Goal: Information Seeking & Learning: Learn about a topic

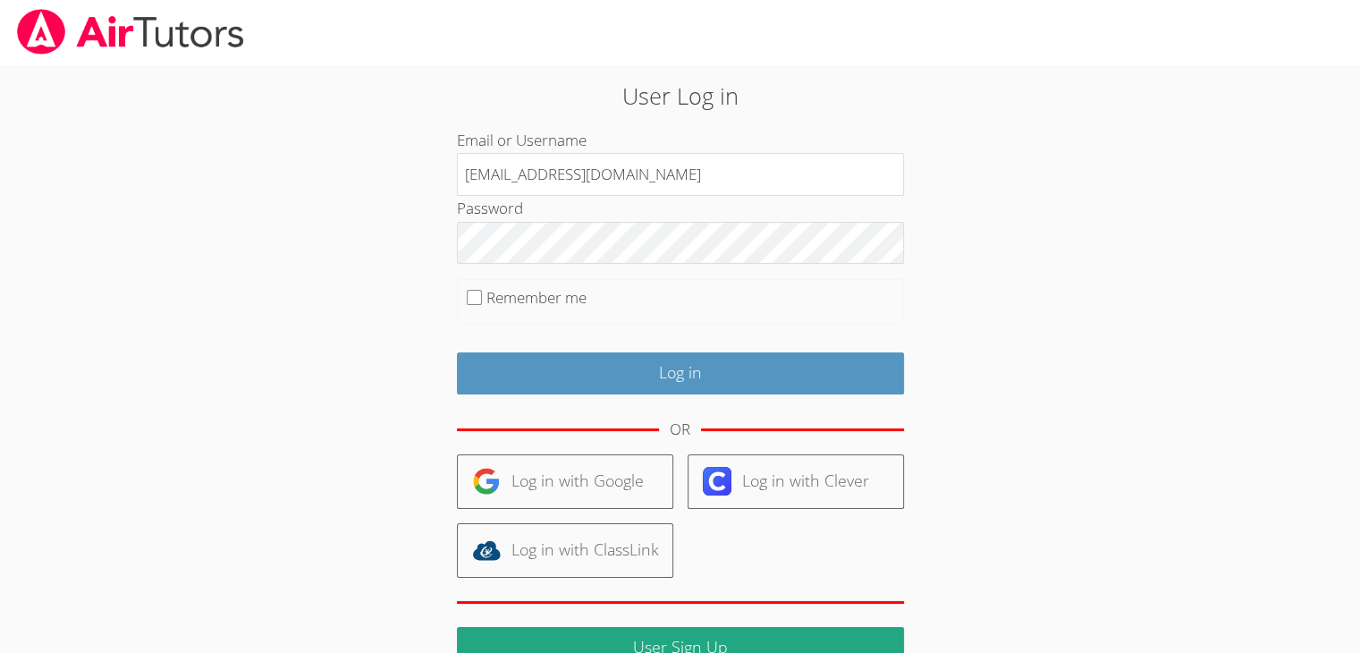
type input "[EMAIL_ADDRESS][DOMAIN_NAME]"
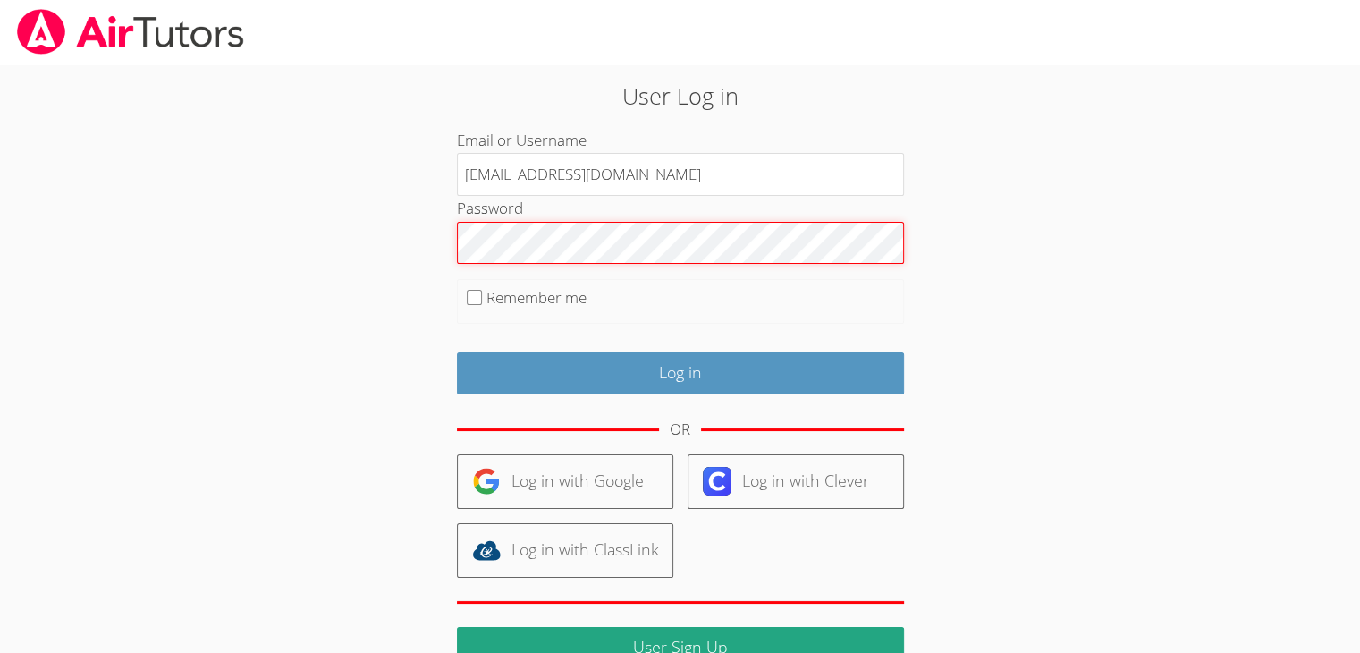
click at [457, 352] on input "Log in" at bounding box center [680, 373] width 447 height 42
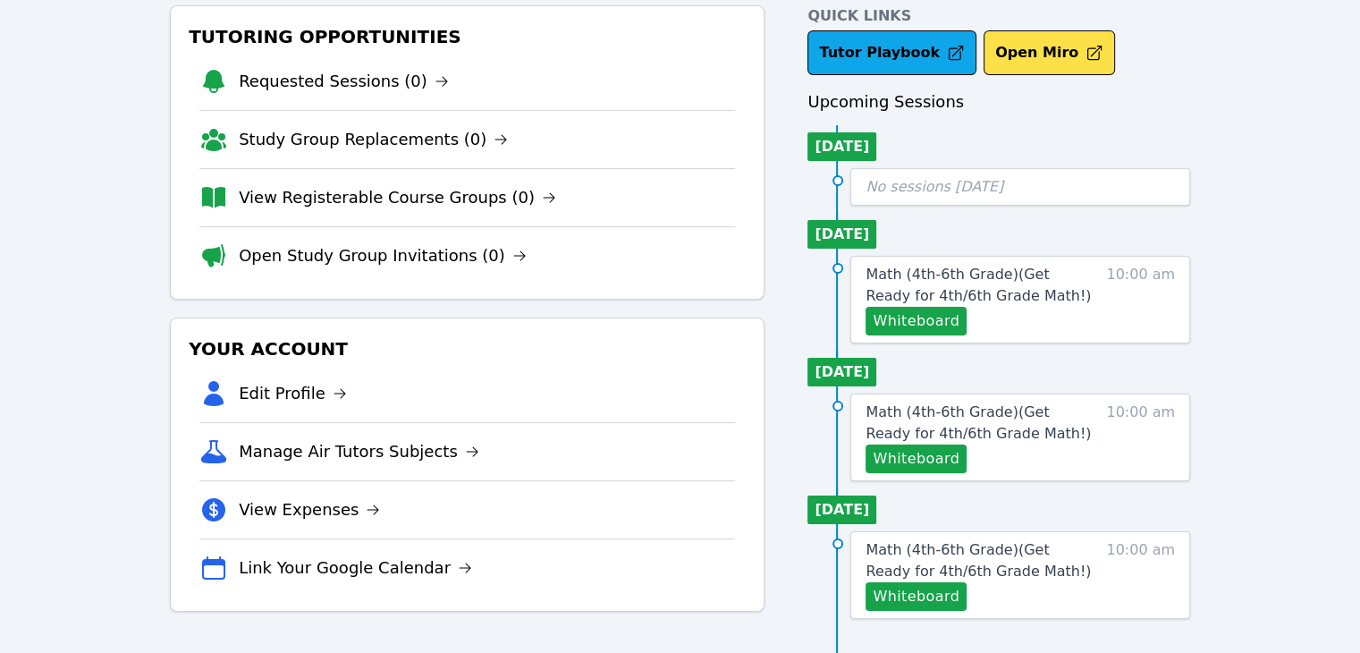
scroll to position [93, 0]
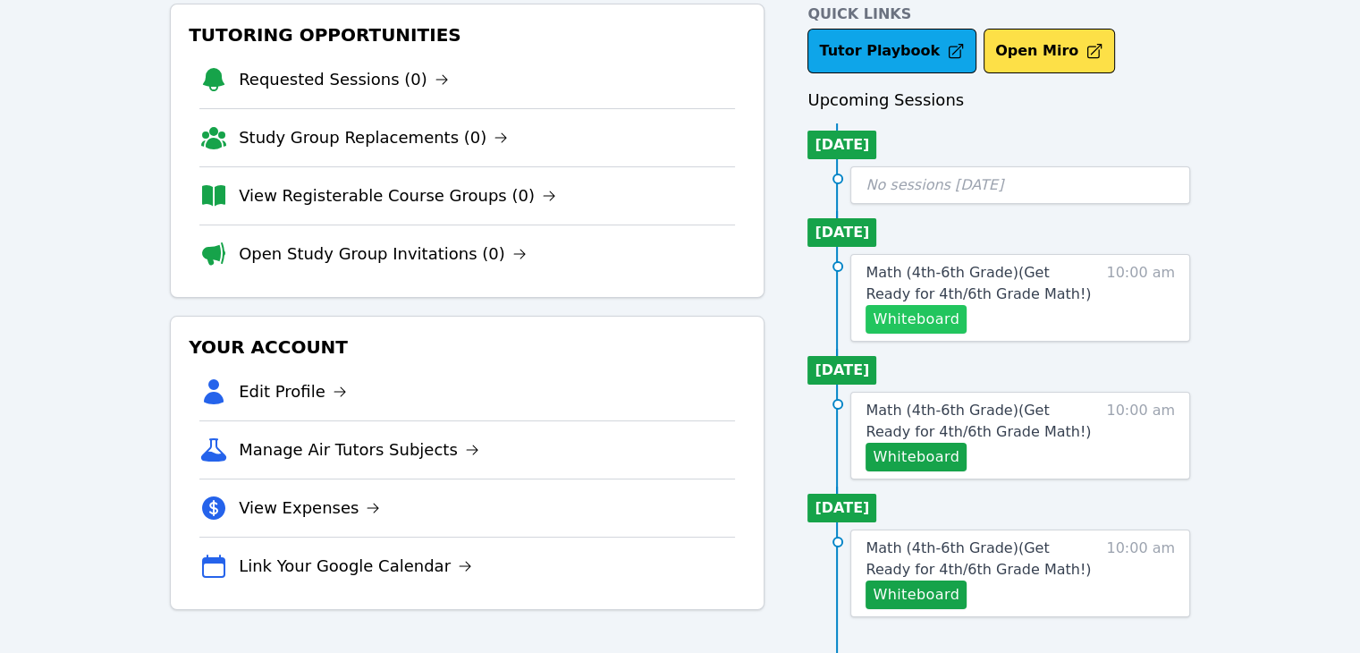
click at [939, 313] on button "Whiteboard" at bounding box center [916, 319] width 101 height 29
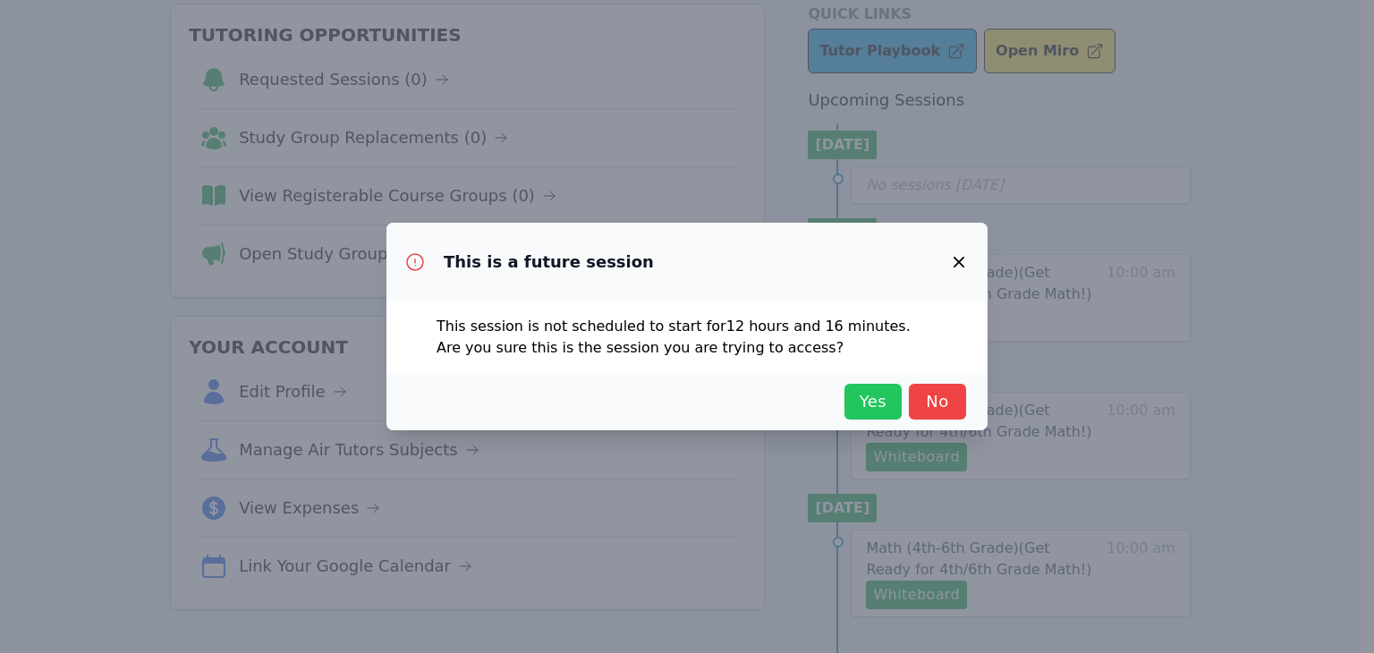
click at [858, 402] on span "Yes" at bounding box center [872, 401] width 39 height 25
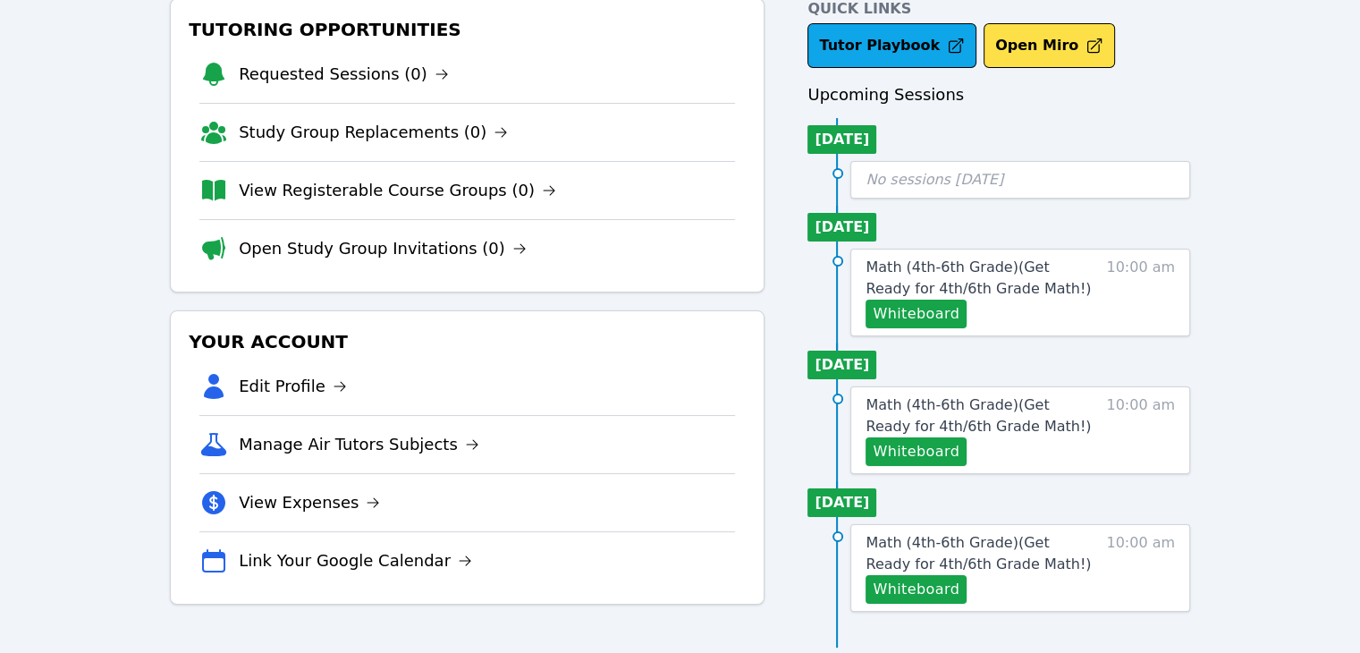
scroll to position [0, 0]
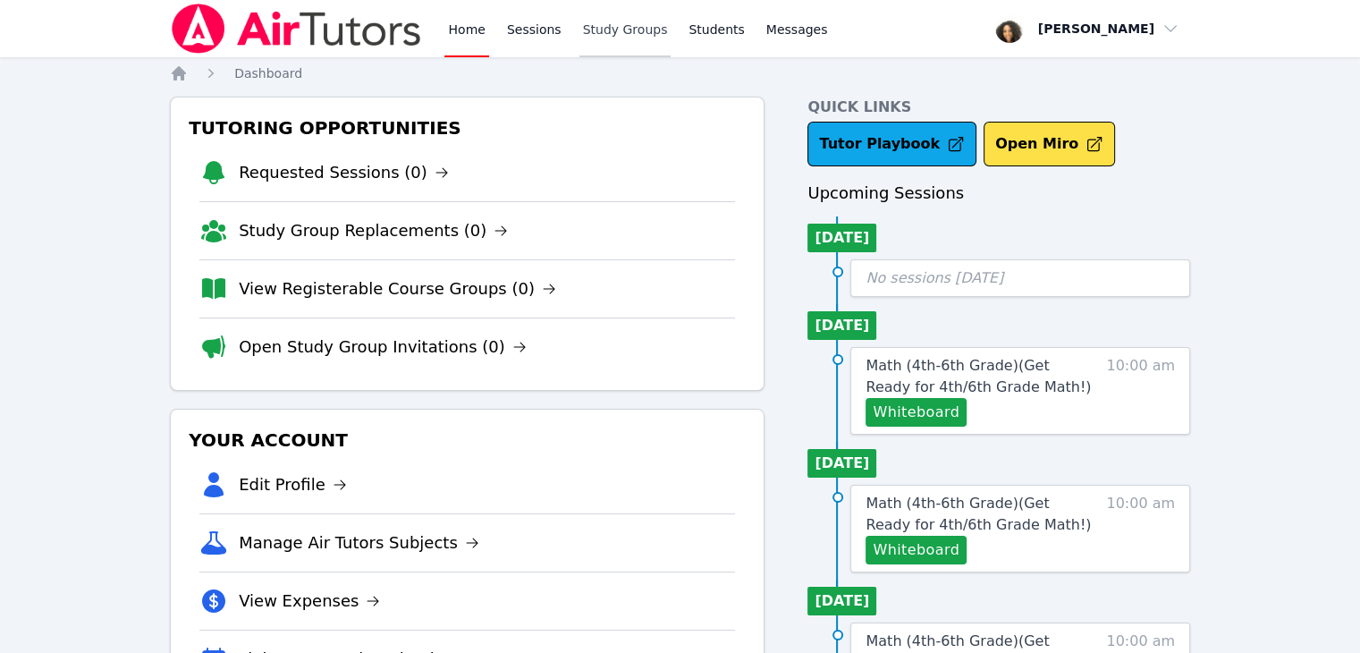
click at [599, 30] on link "Study Groups" at bounding box center [626, 28] width 92 height 57
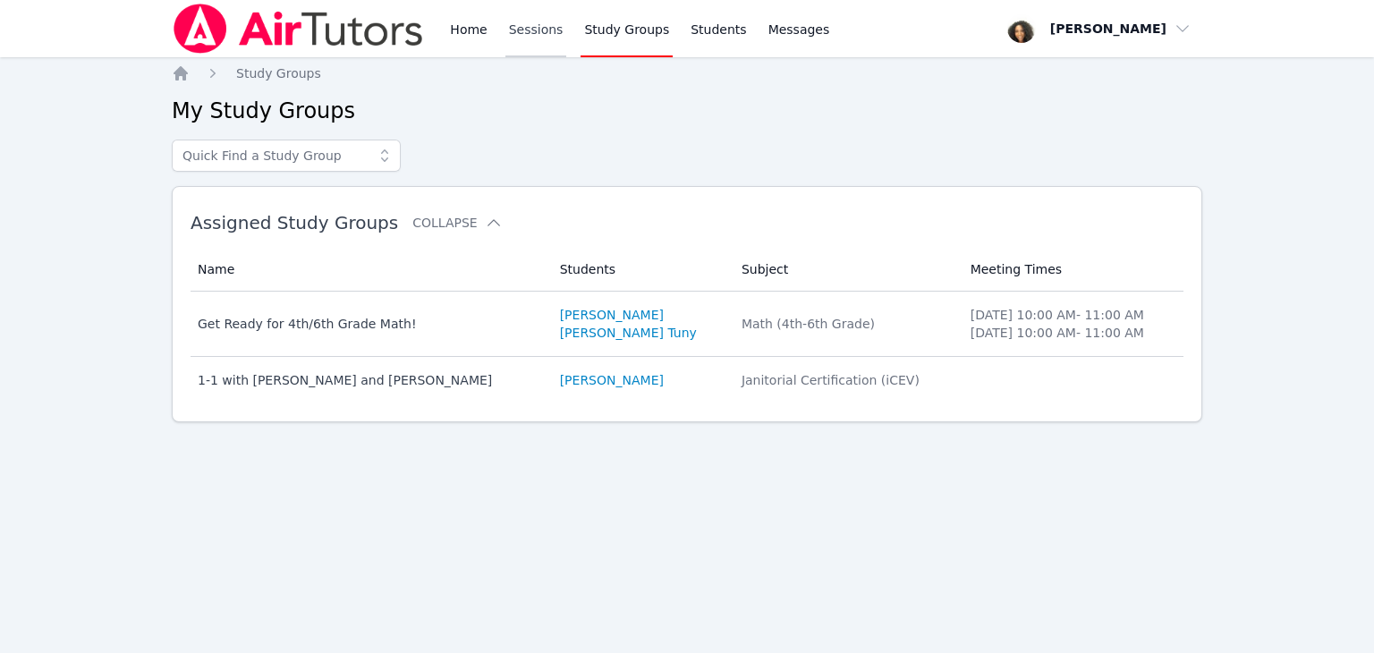
click at [529, 33] on link "Sessions" at bounding box center [536, 28] width 62 height 57
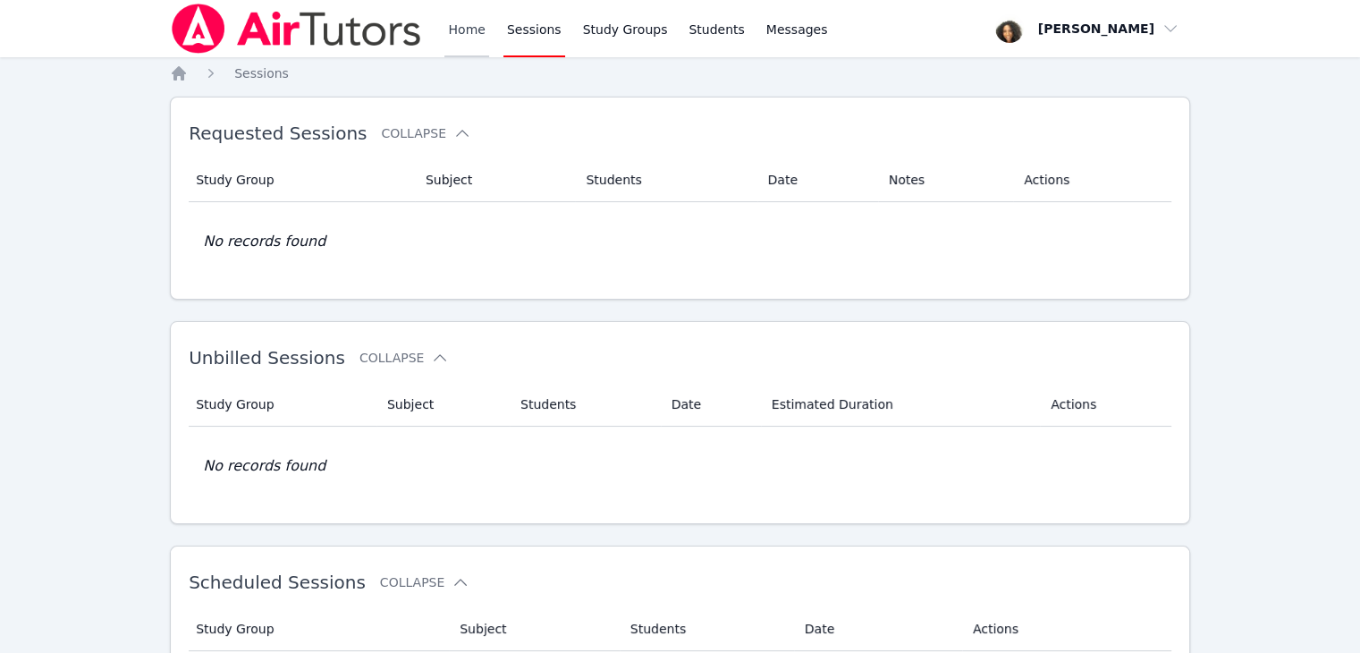
click at [481, 42] on link "Home" at bounding box center [466, 28] width 44 height 57
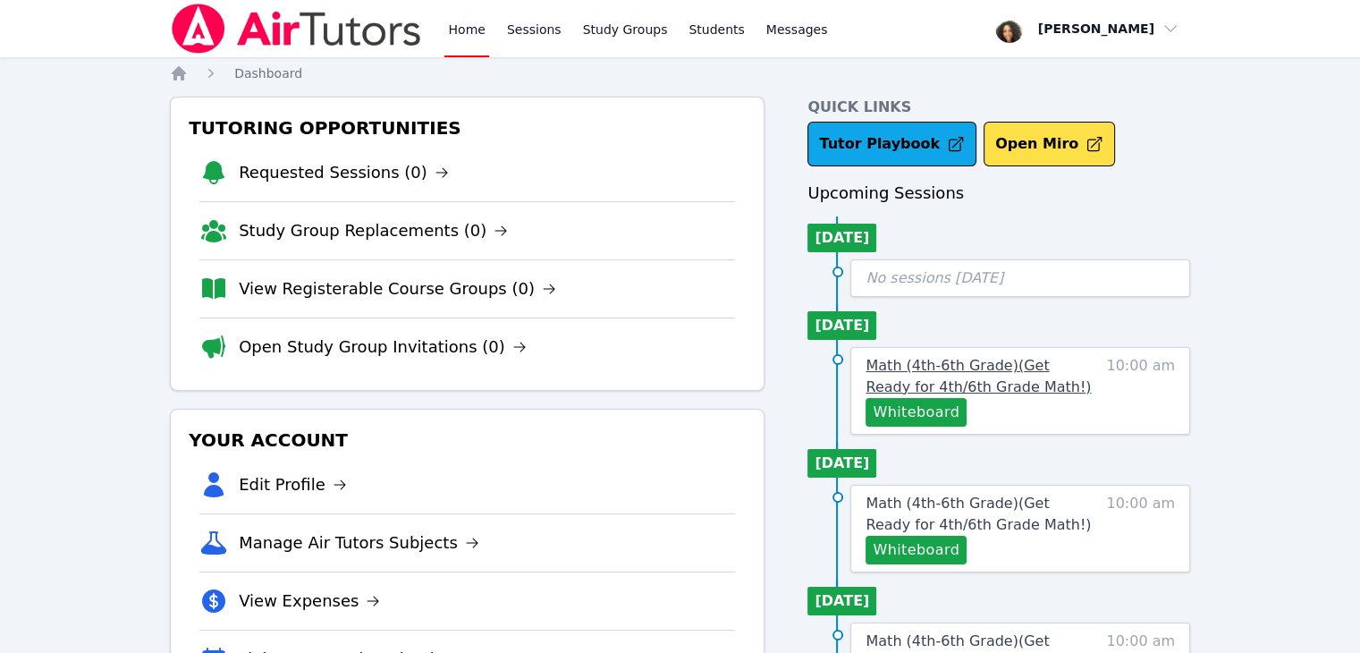
click at [932, 376] on span "Math (4th-6th Grade) ( Get Ready for 4th/6th Grade Math! )" at bounding box center [978, 376] width 225 height 38
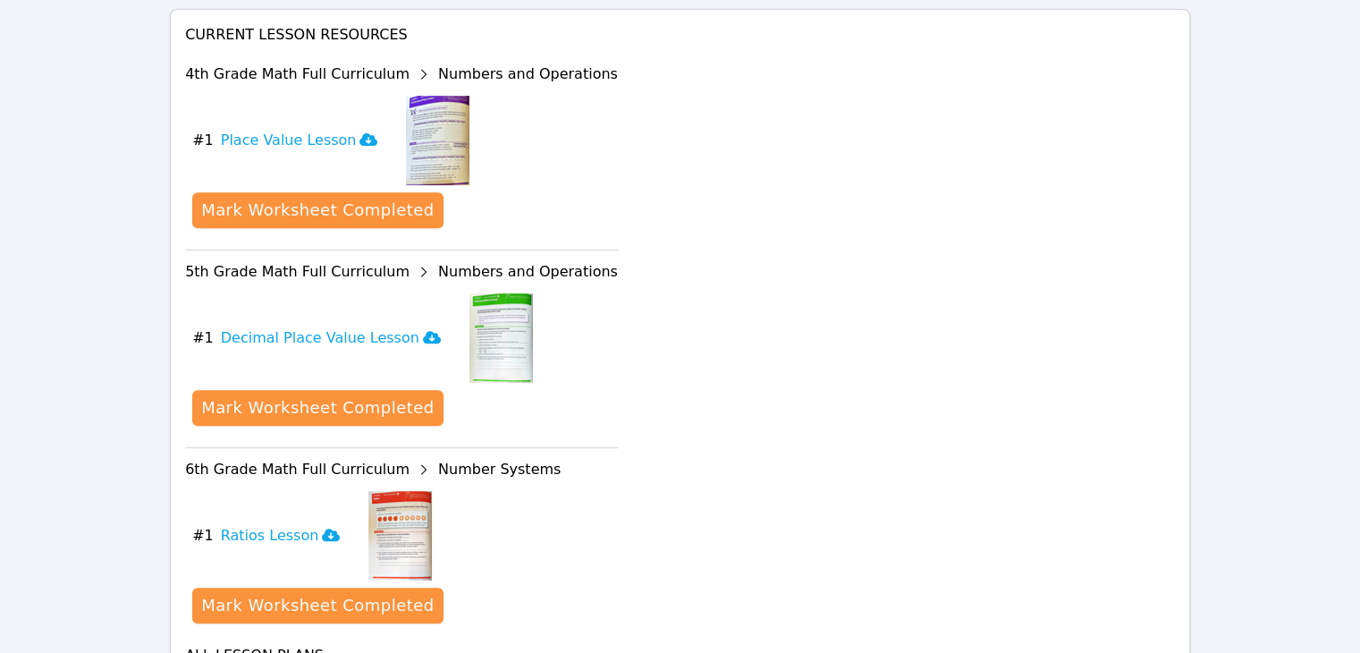
scroll to position [851, 0]
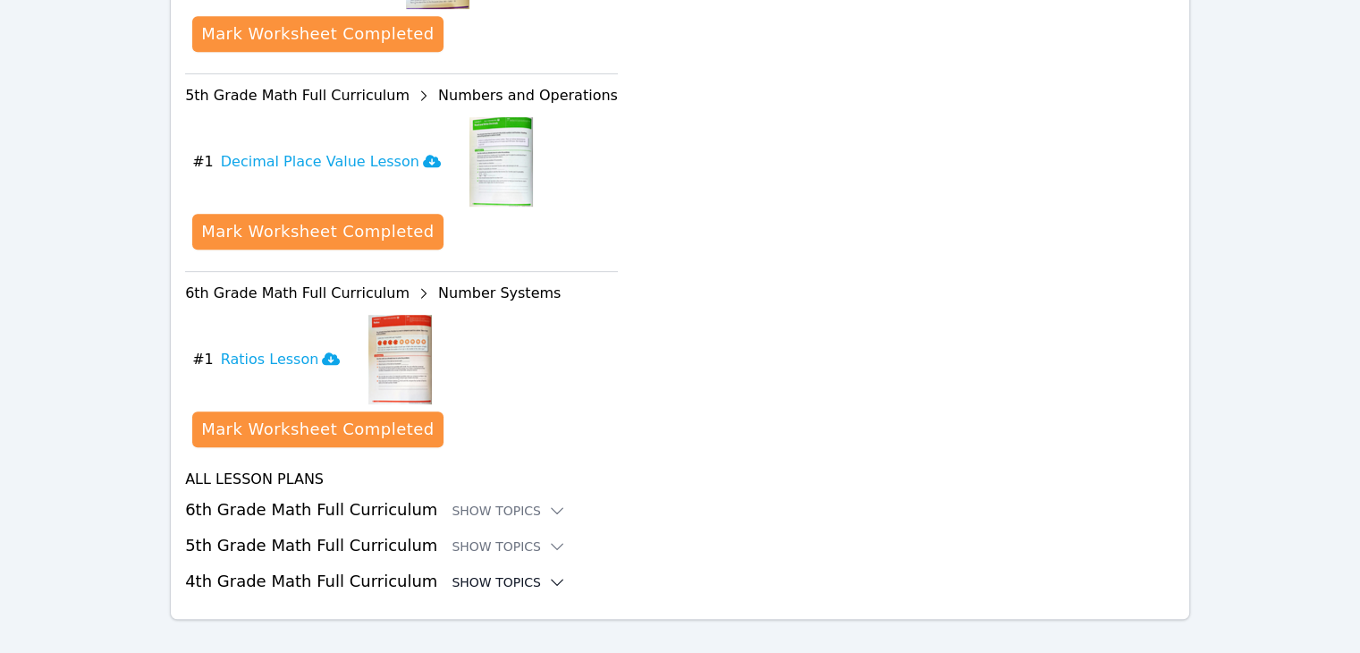
click at [478, 573] on div "Show Topics" at bounding box center [509, 582] width 114 height 18
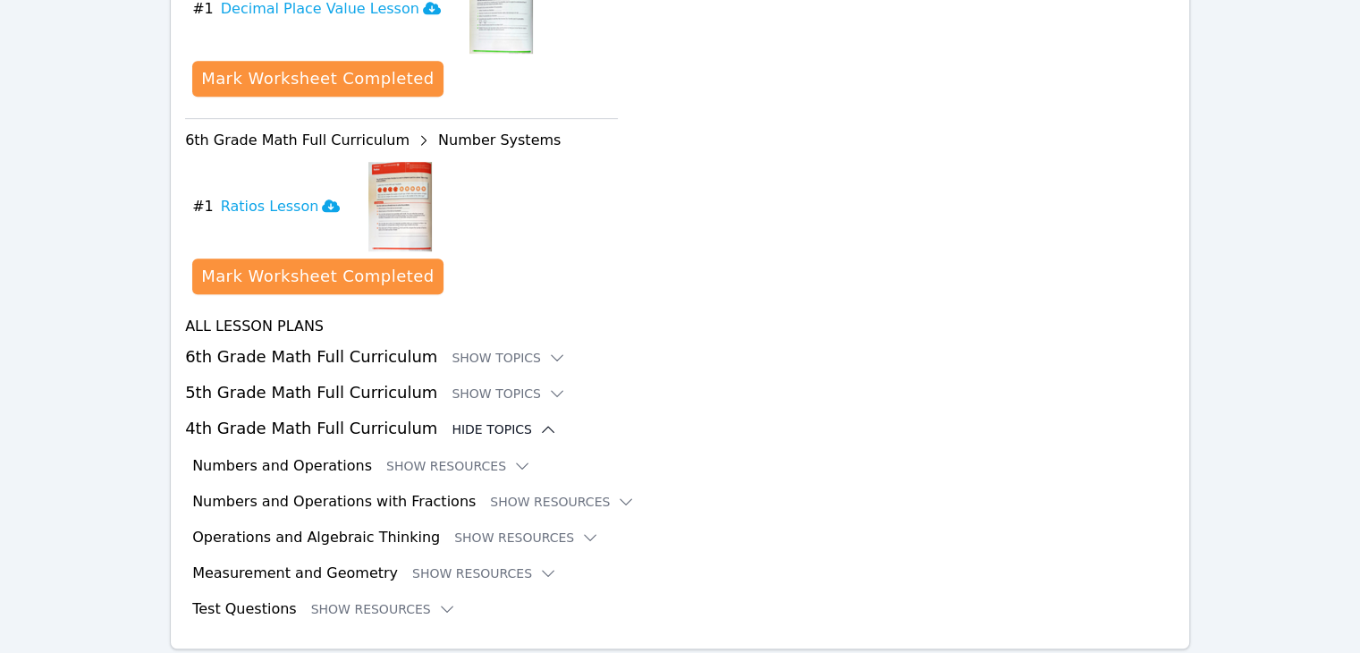
scroll to position [1034, 0]
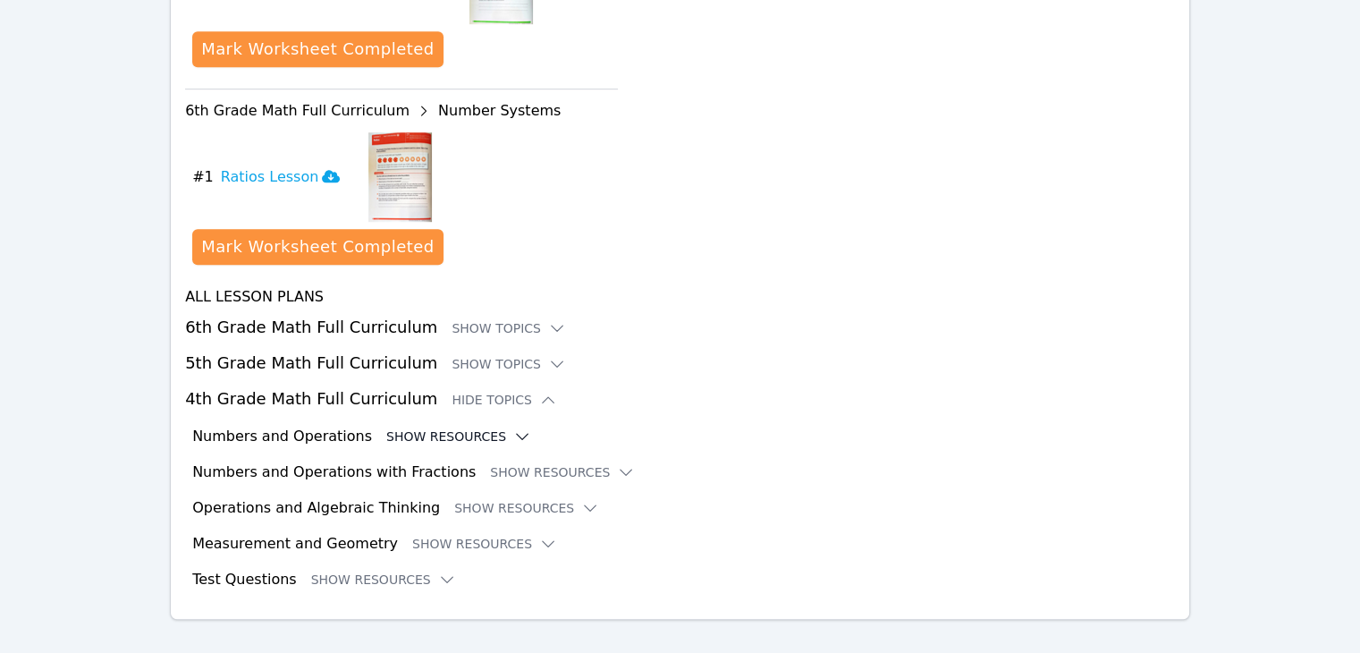
click at [424, 427] on button "Show Resources" at bounding box center [458, 436] width 145 height 18
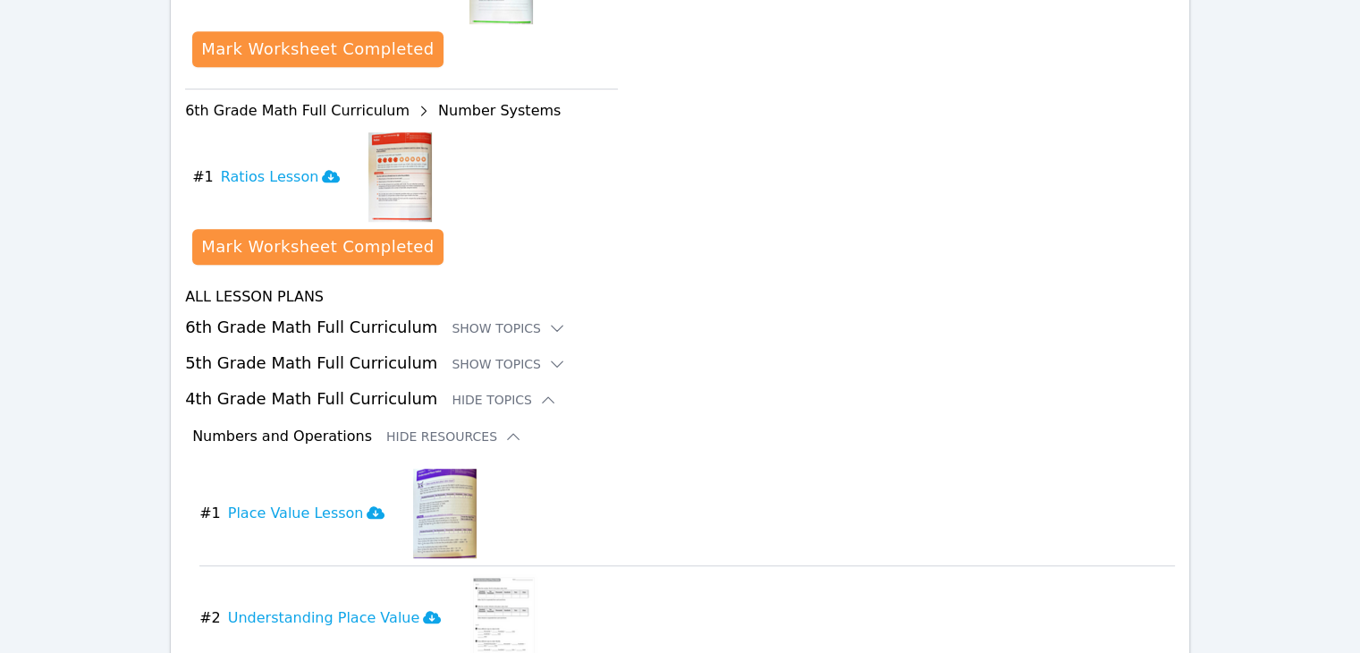
click at [504, 427] on icon at bounding box center [513, 436] width 18 height 18
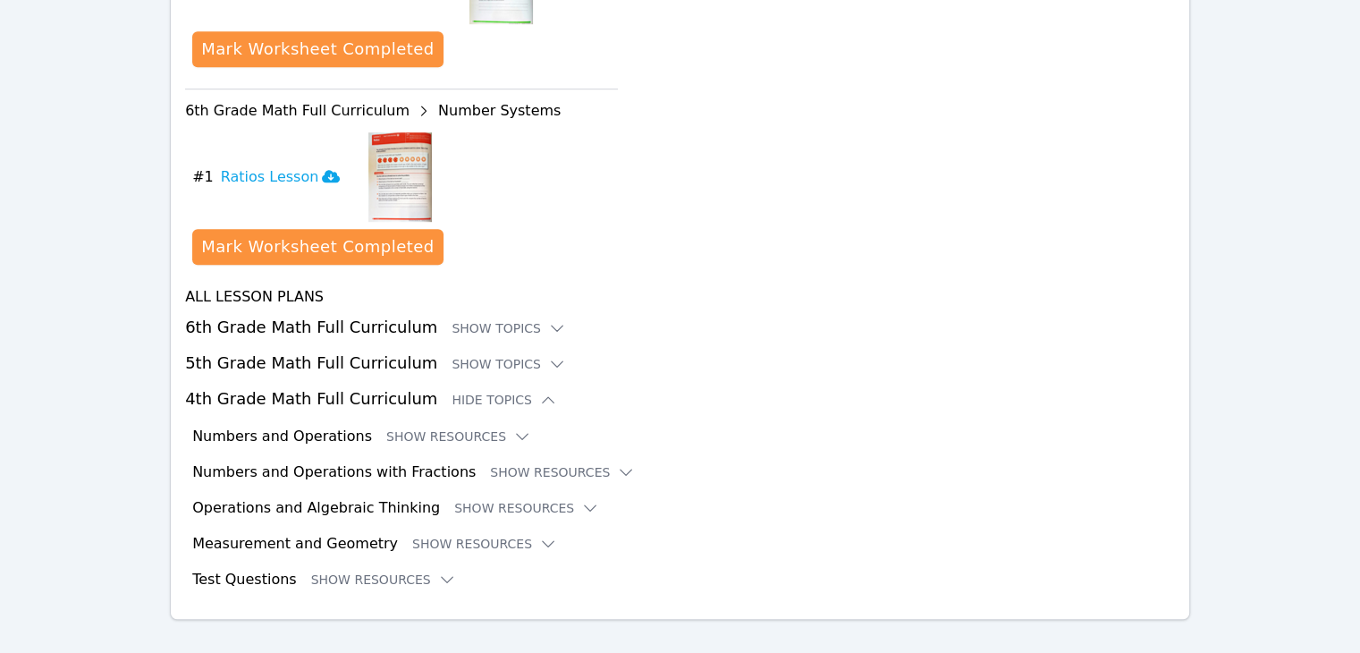
click at [513, 427] on icon at bounding box center [522, 436] width 18 height 18
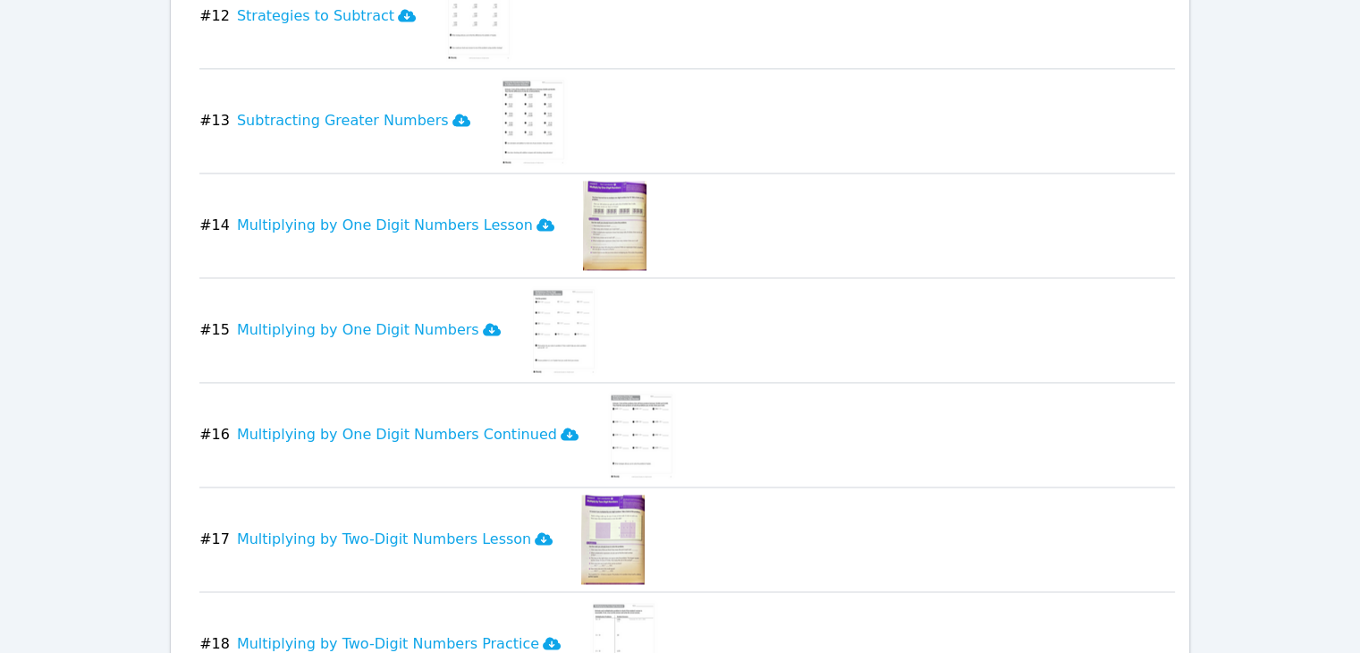
scroll to position [2695, 0]
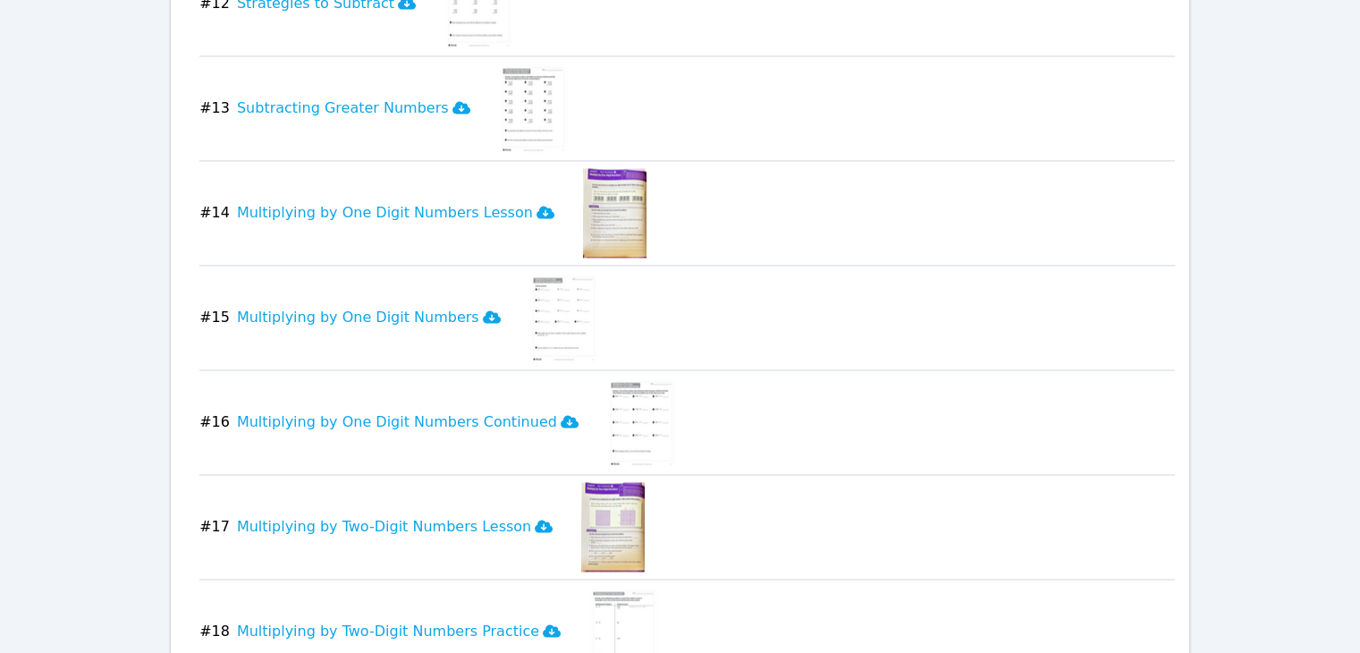
click at [583, 190] on img at bounding box center [614, 212] width 63 height 89
click at [537, 206] on icon at bounding box center [546, 212] width 18 height 13
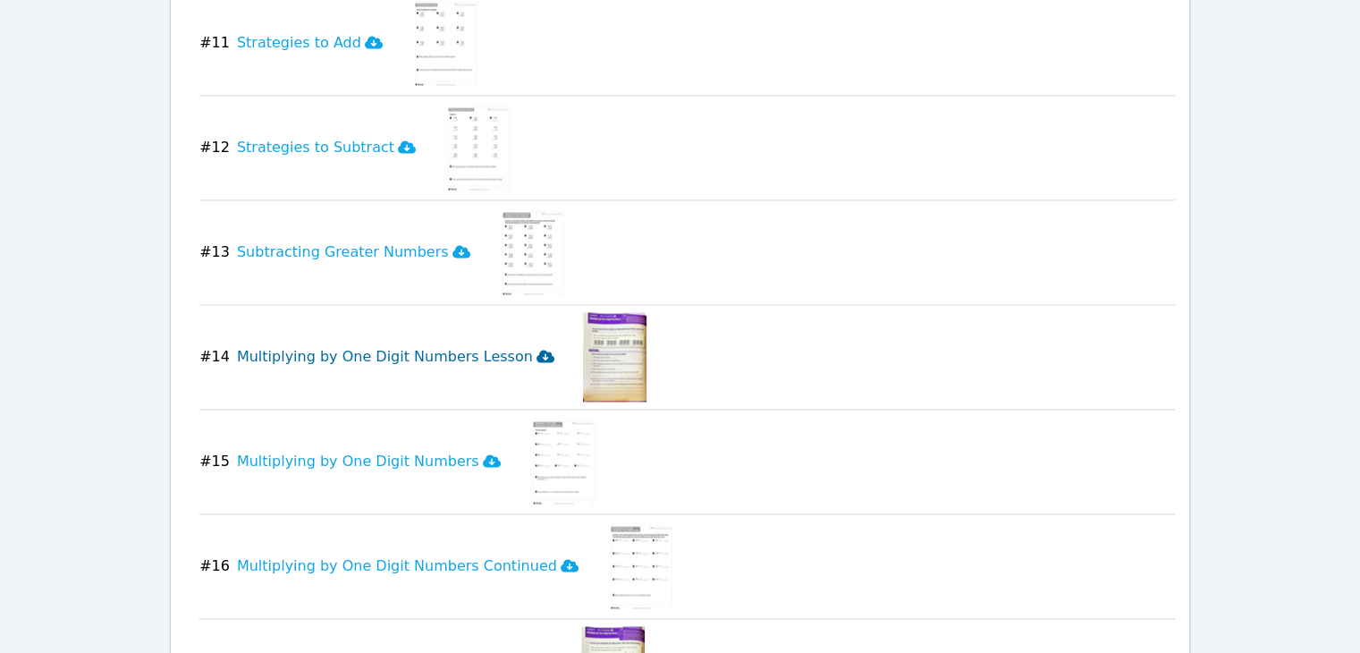
scroll to position [2590, 0]
